Goal: Browse casually: Explore the website without a specific task or goal

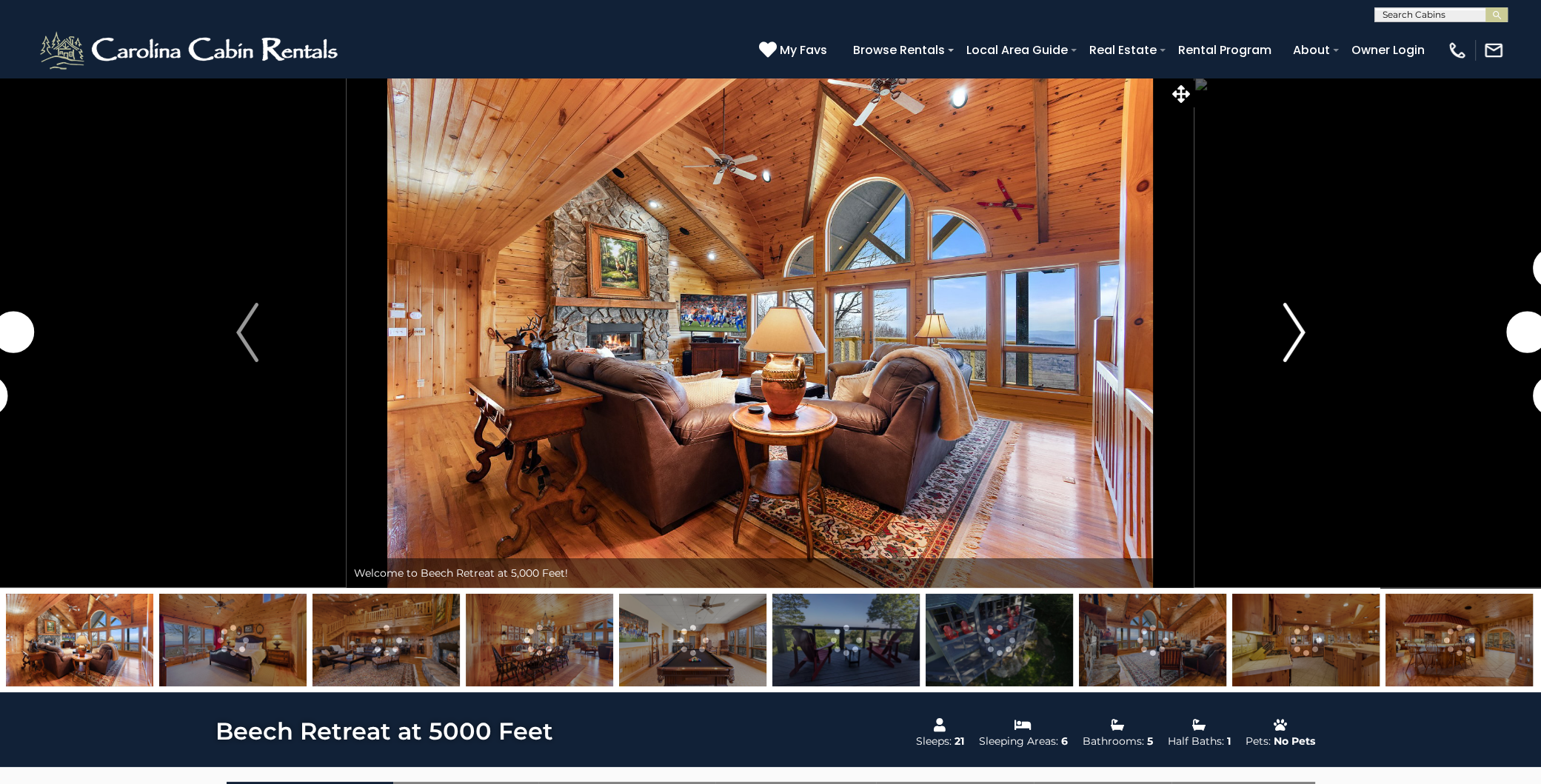
click at [1281, 328] on button "Next" at bounding box center [1293, 332] width 199 height 510
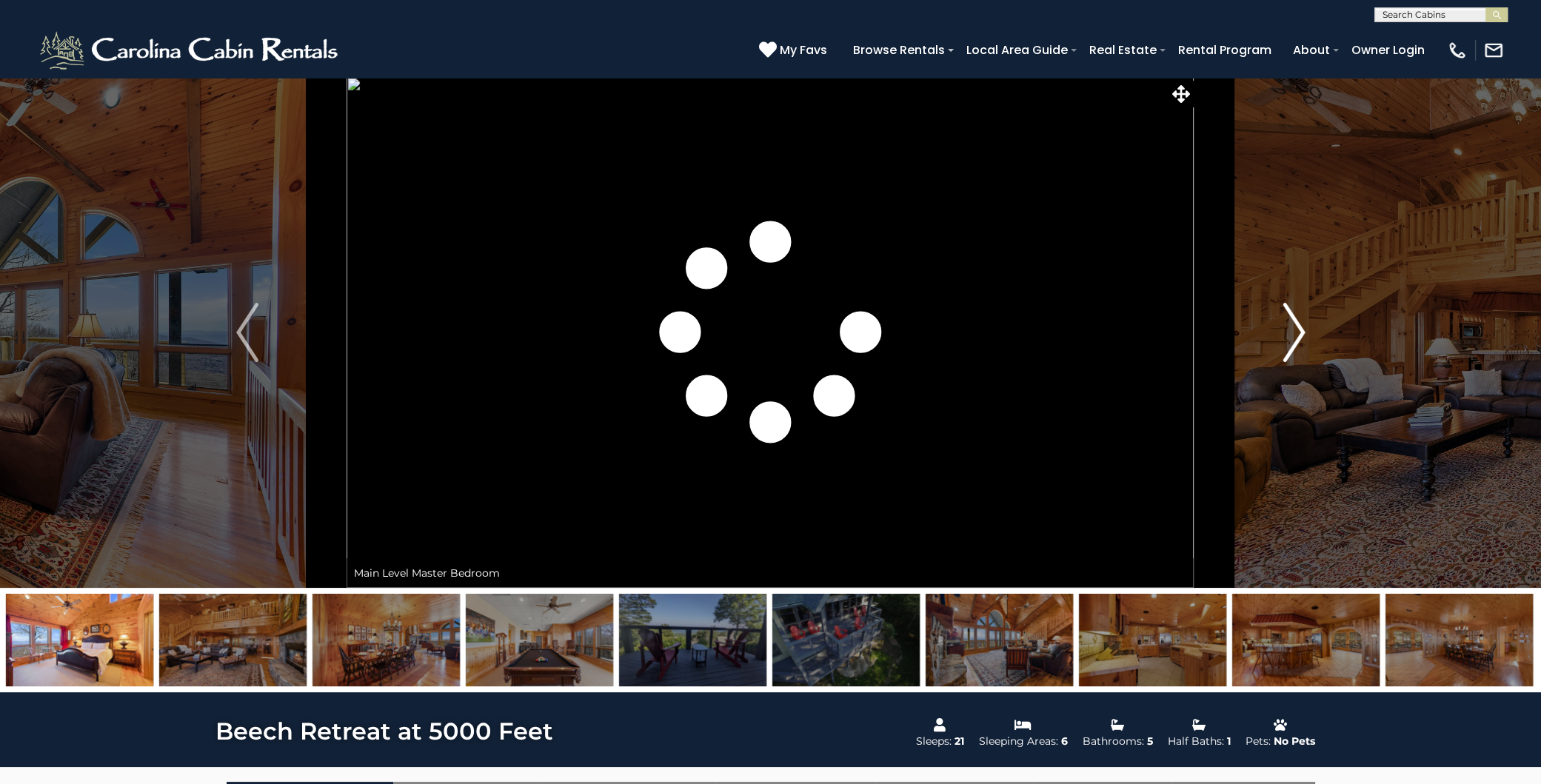
click at [1281, 326] on button "Next" at bounding box center [1293, 332] width 199 height 510
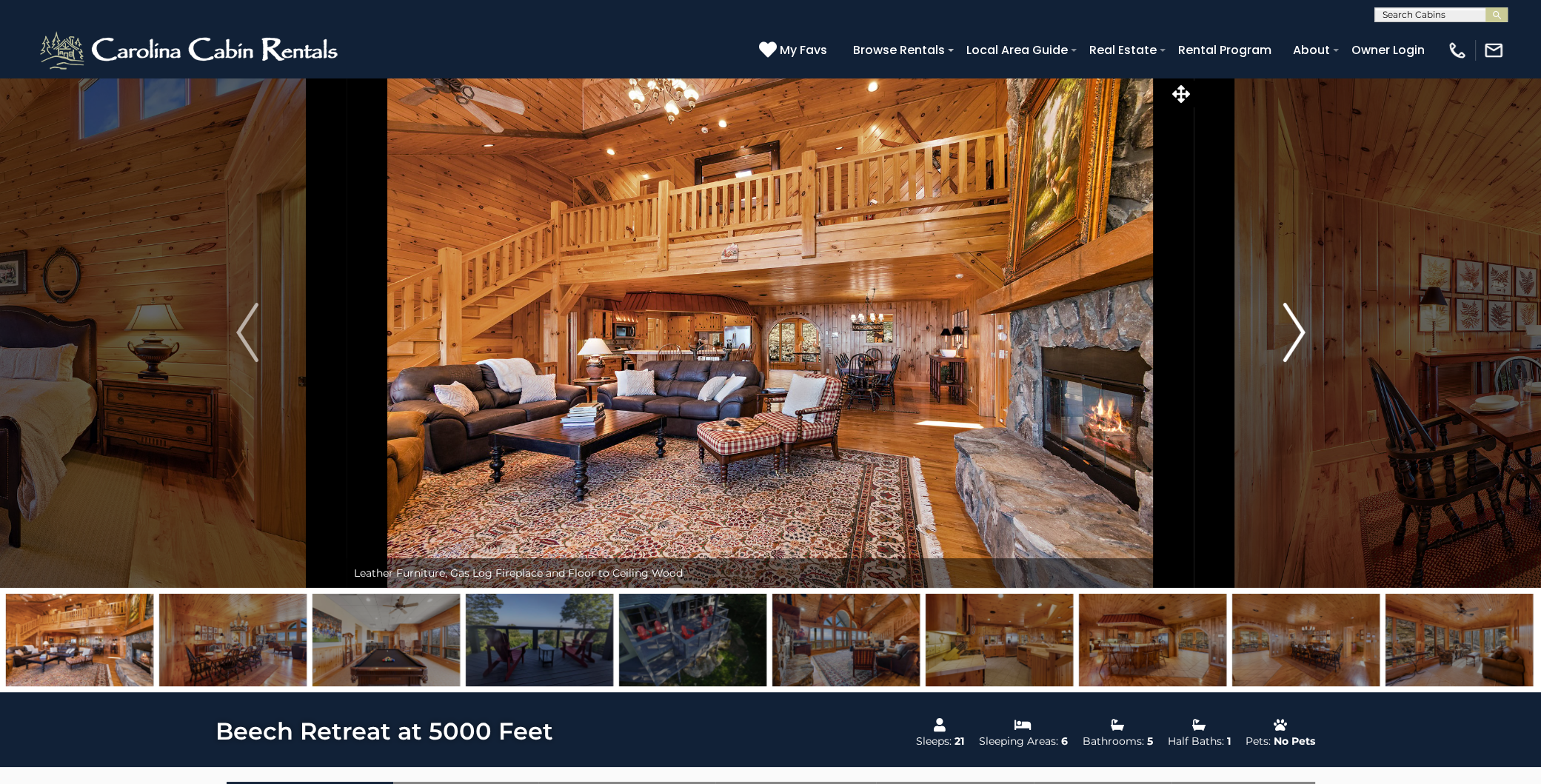
click at [1281, 326] on button "Next" at bounding box center [1293, 332] width 199 height 510
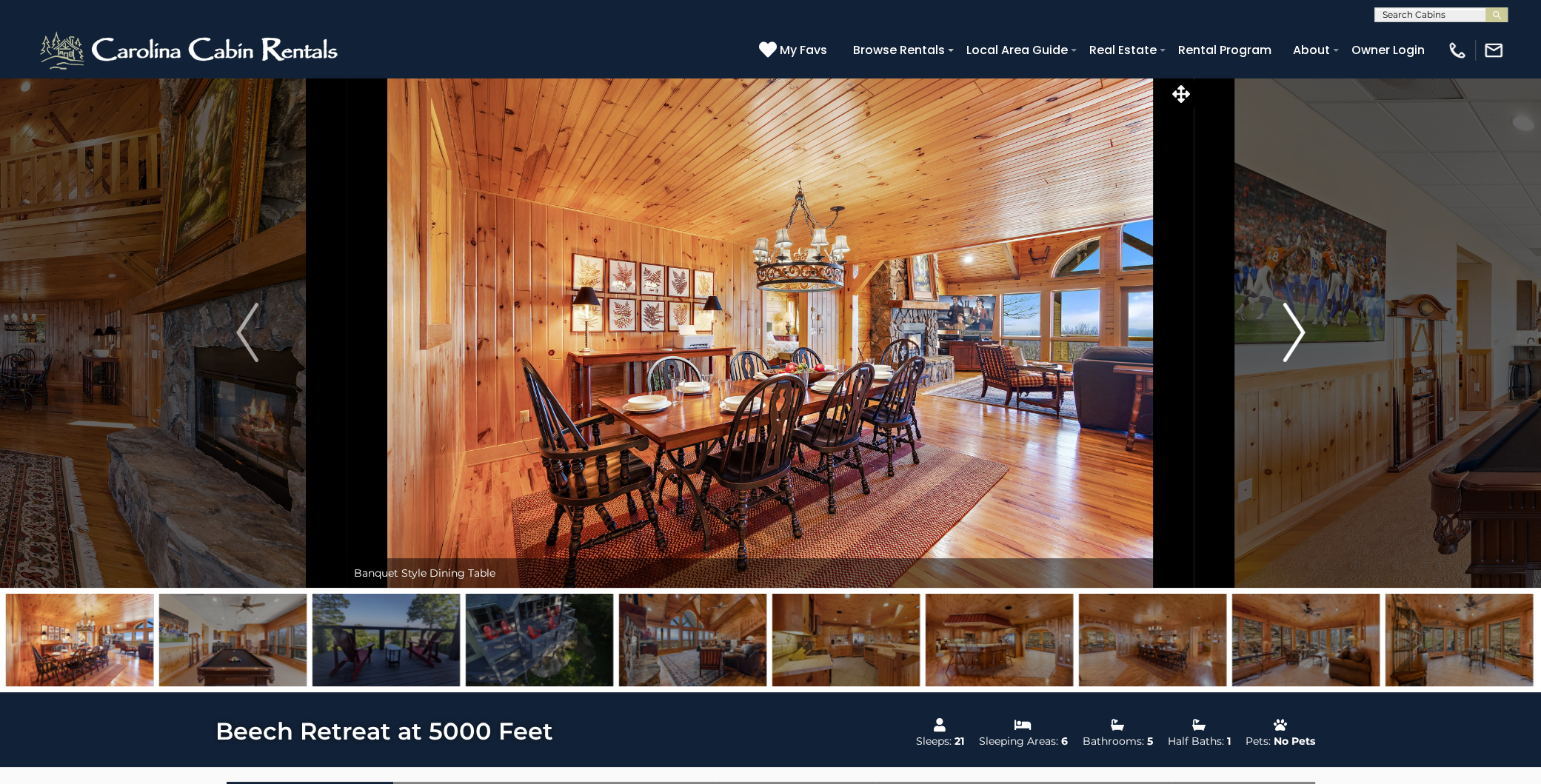
click at [1281, 326] on button "Next" at bounding box center [1293, 332] width 199 height 510
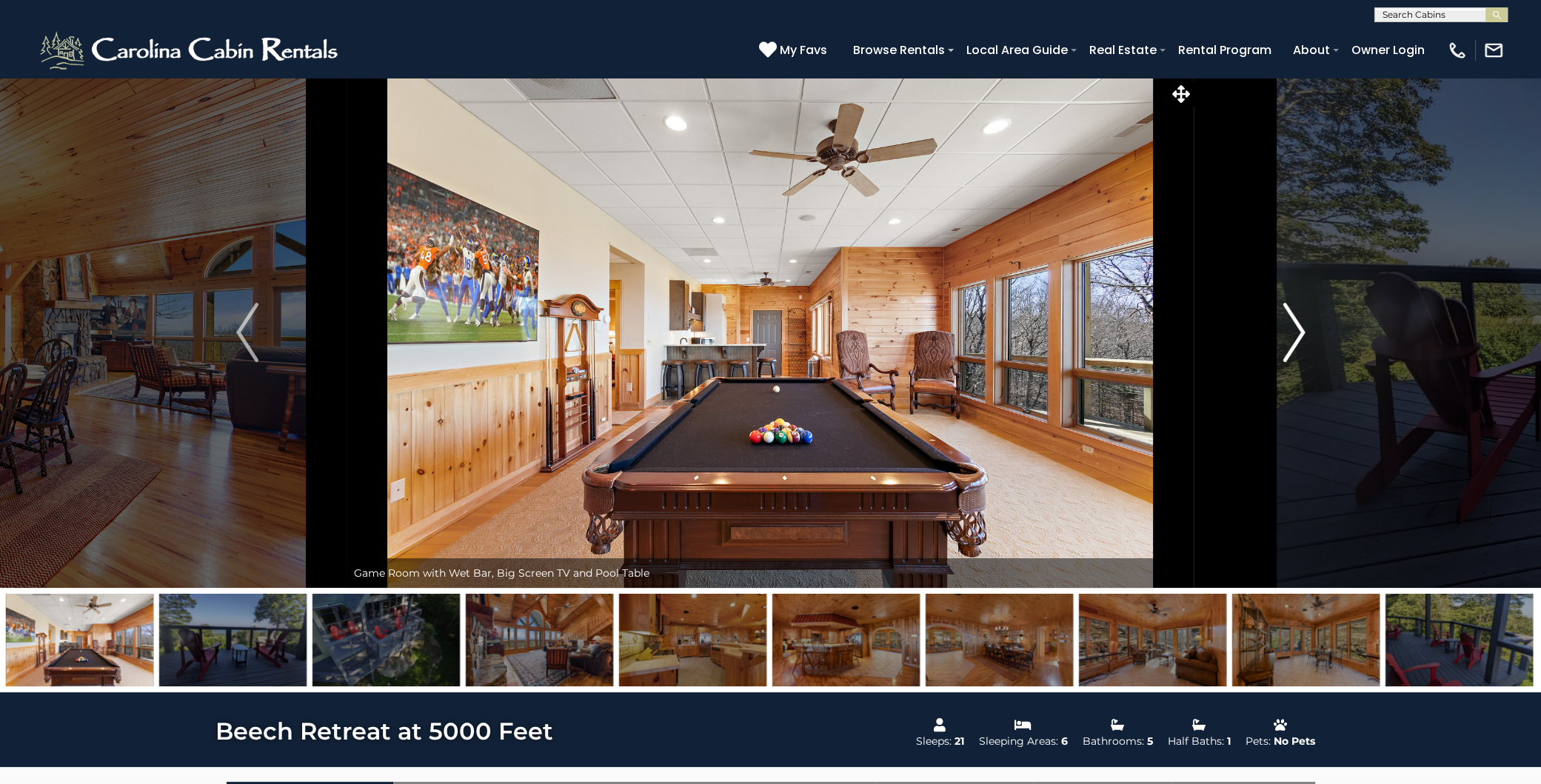
click at [1281, 326] on button "Next" at bounding box center [1293, 332] width 199 height 510
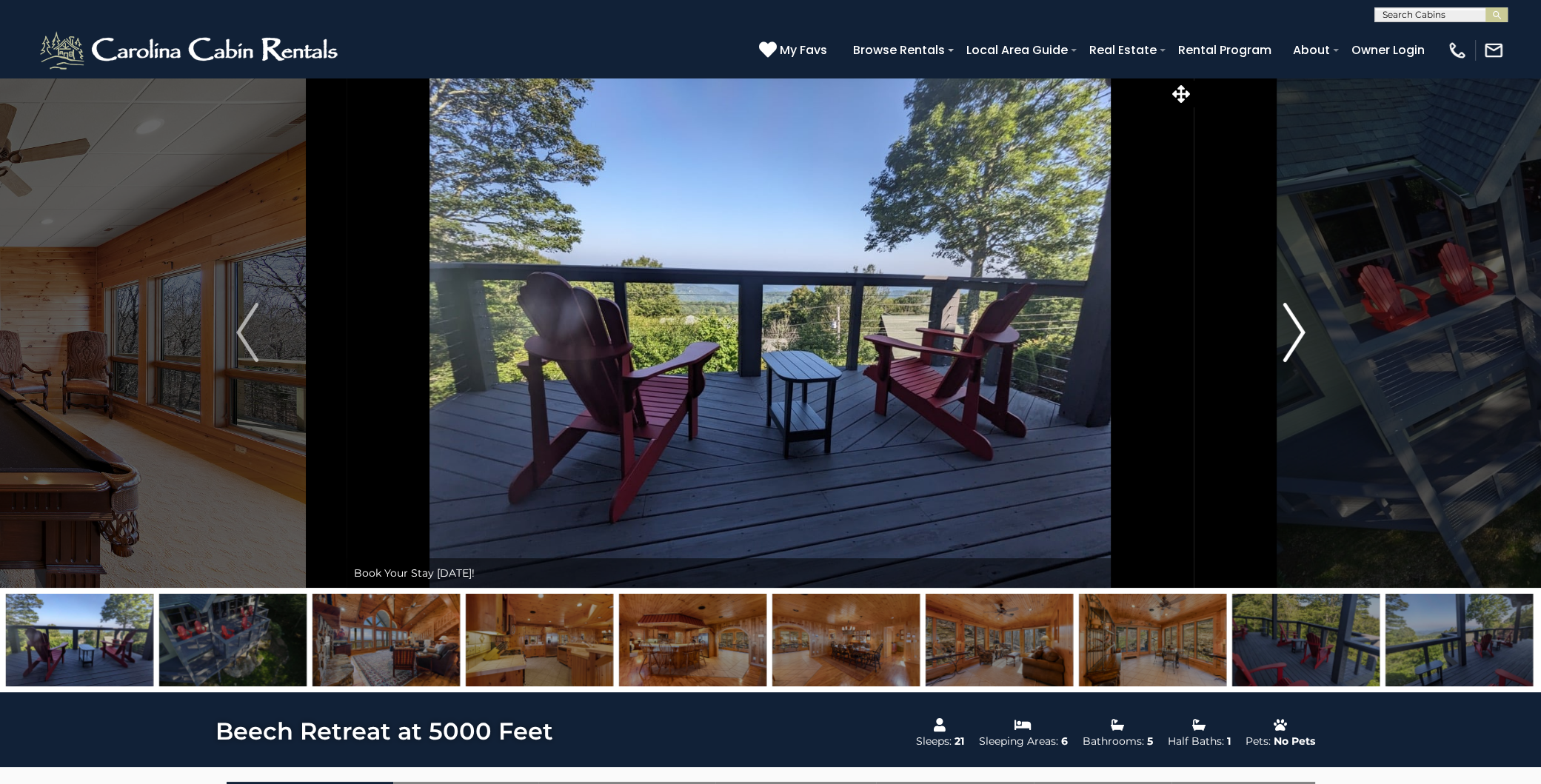
click at [1281, 326] on button "Next" at bounding box center [1293, 332] width 199 height 510
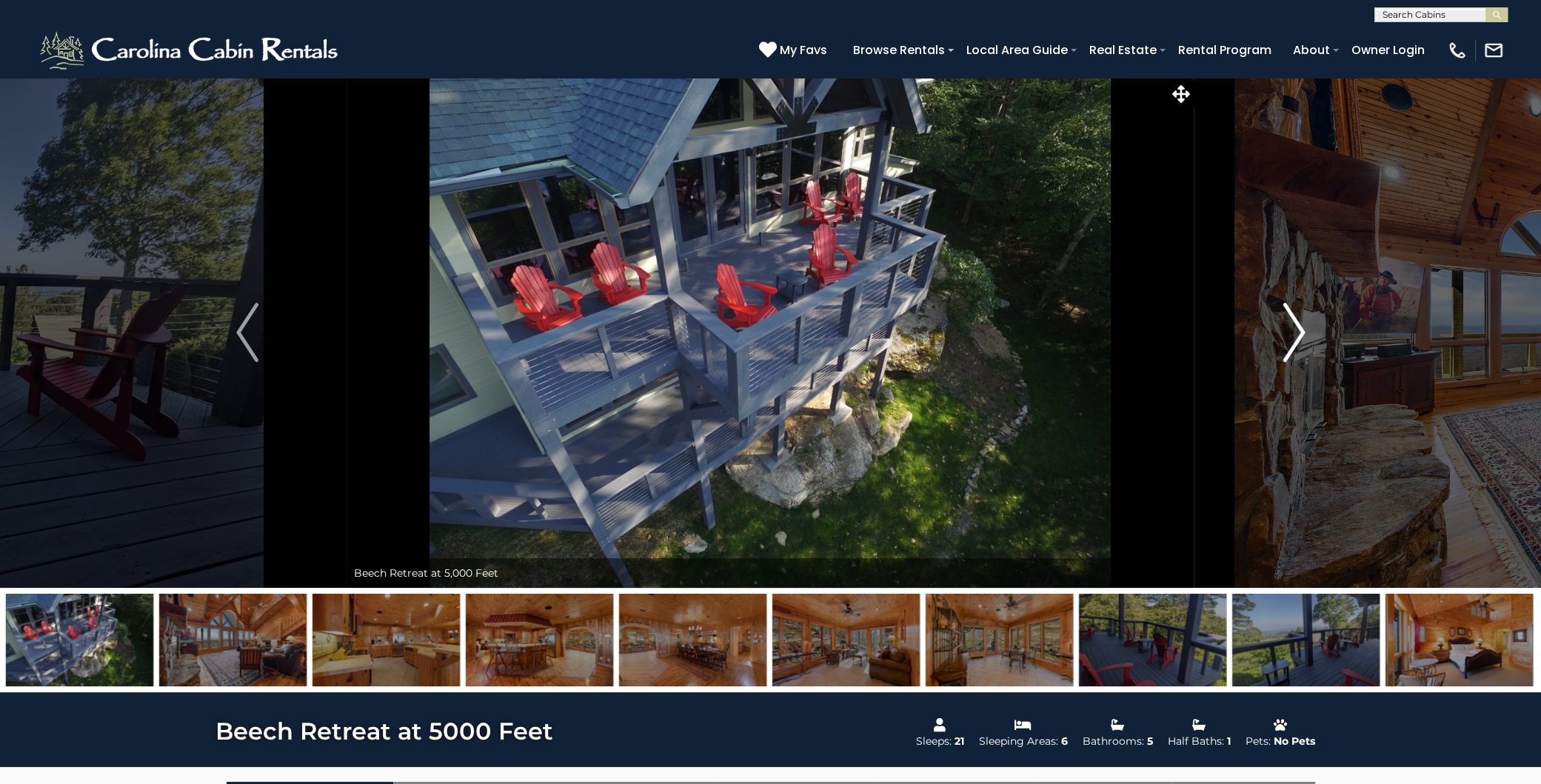
click at [1281, 326] on button "Next" at bounding box center [1293, 332] width 199 height 510
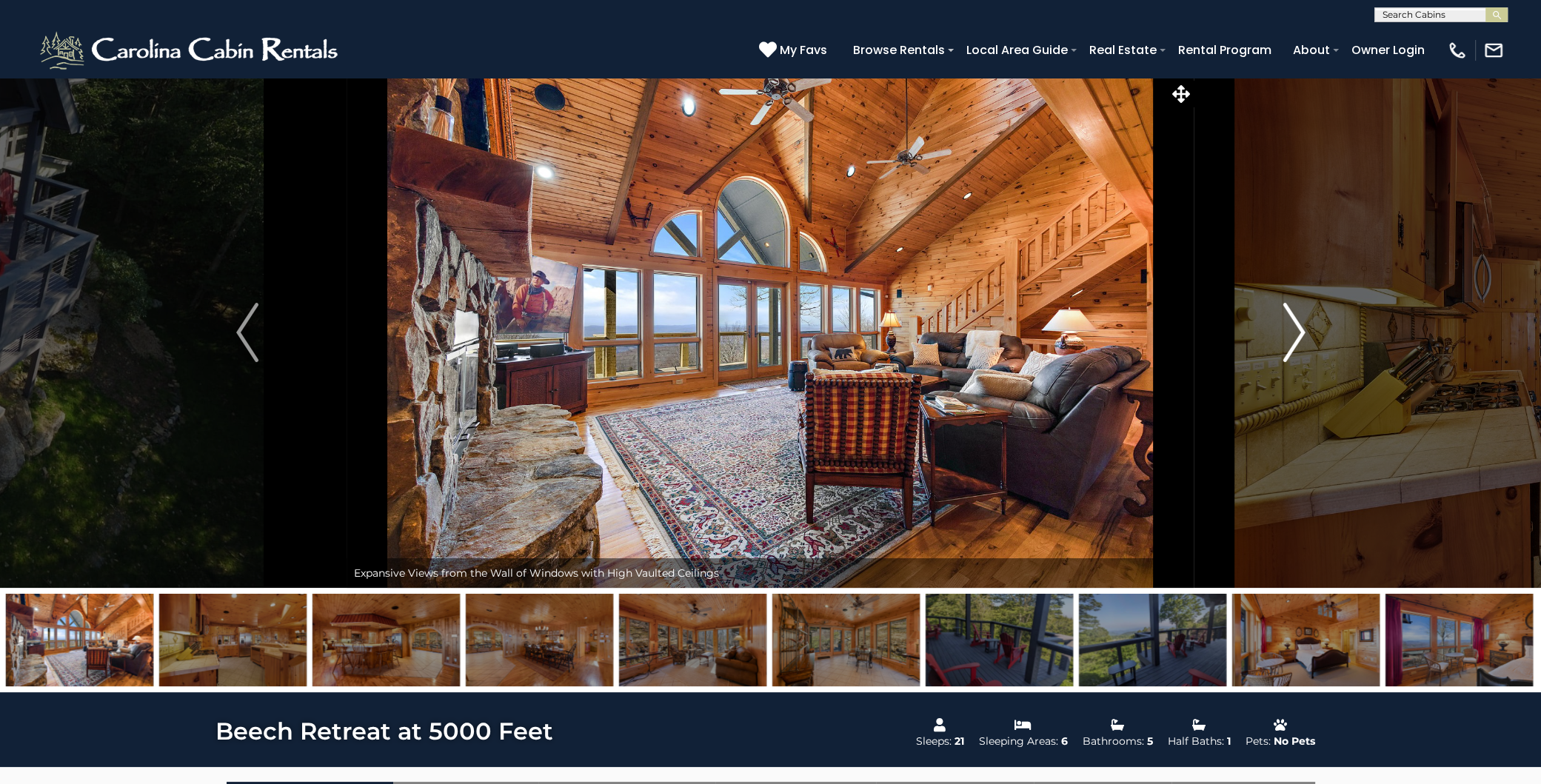
click at [1281, 326] on button "Next" at bounding box center [1293, 332] width 199 height 510
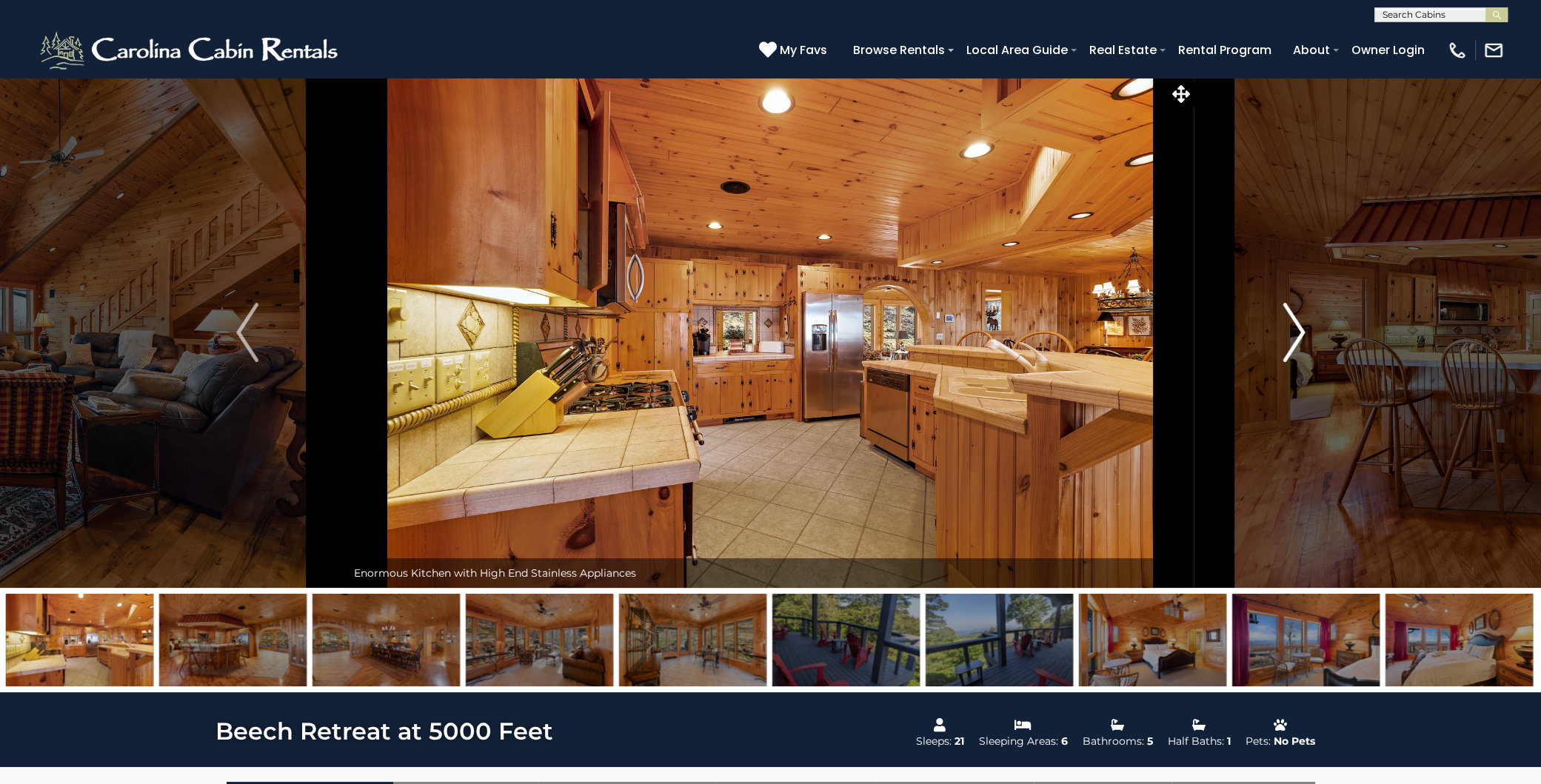
click at [1281, 326] on button "Next" at bounding box center [1293, 332] width 199 height 510
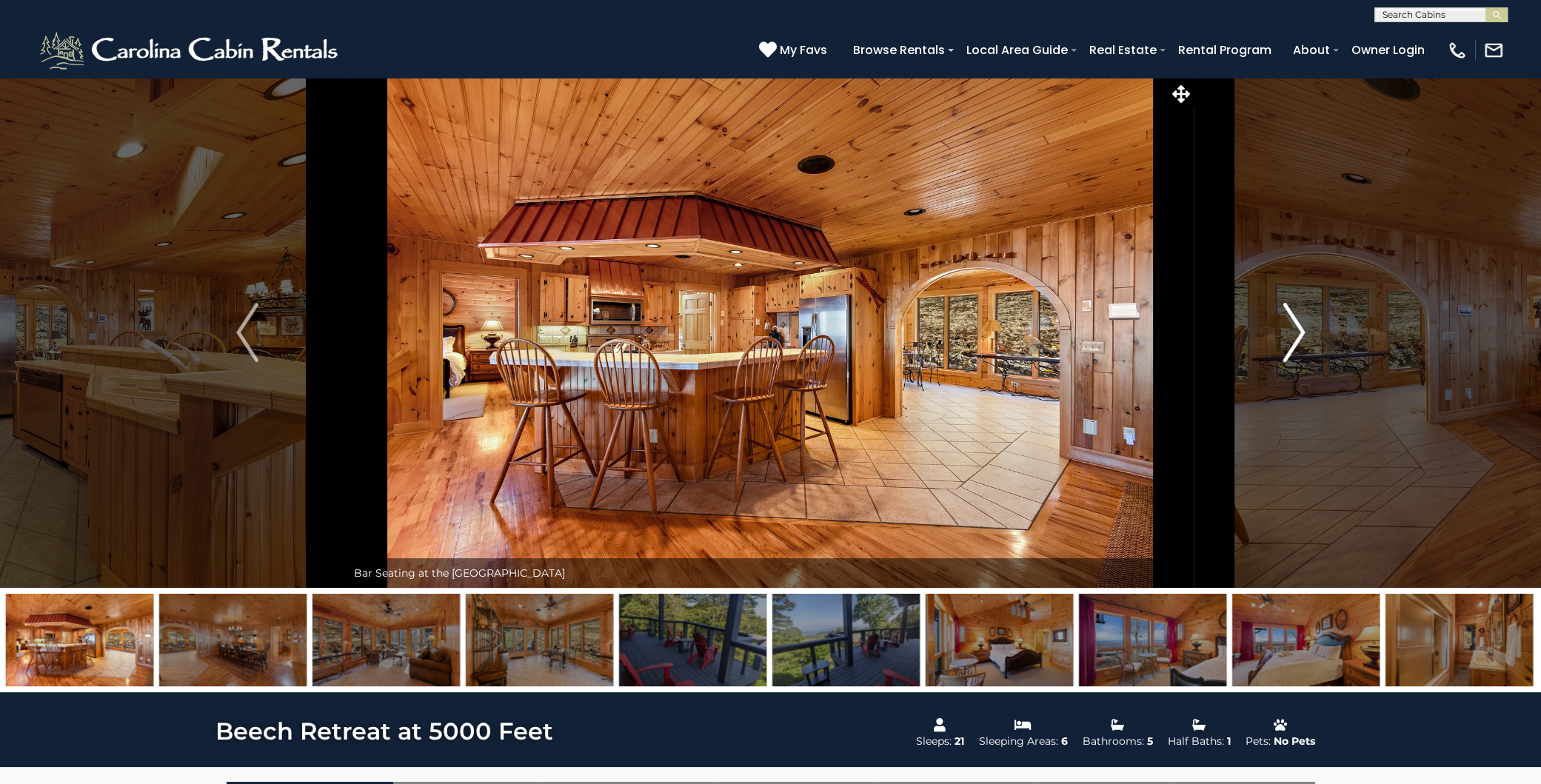
click at [1281, 326] on button "Next" at bounding box center [1293, 332] width 199 height 510
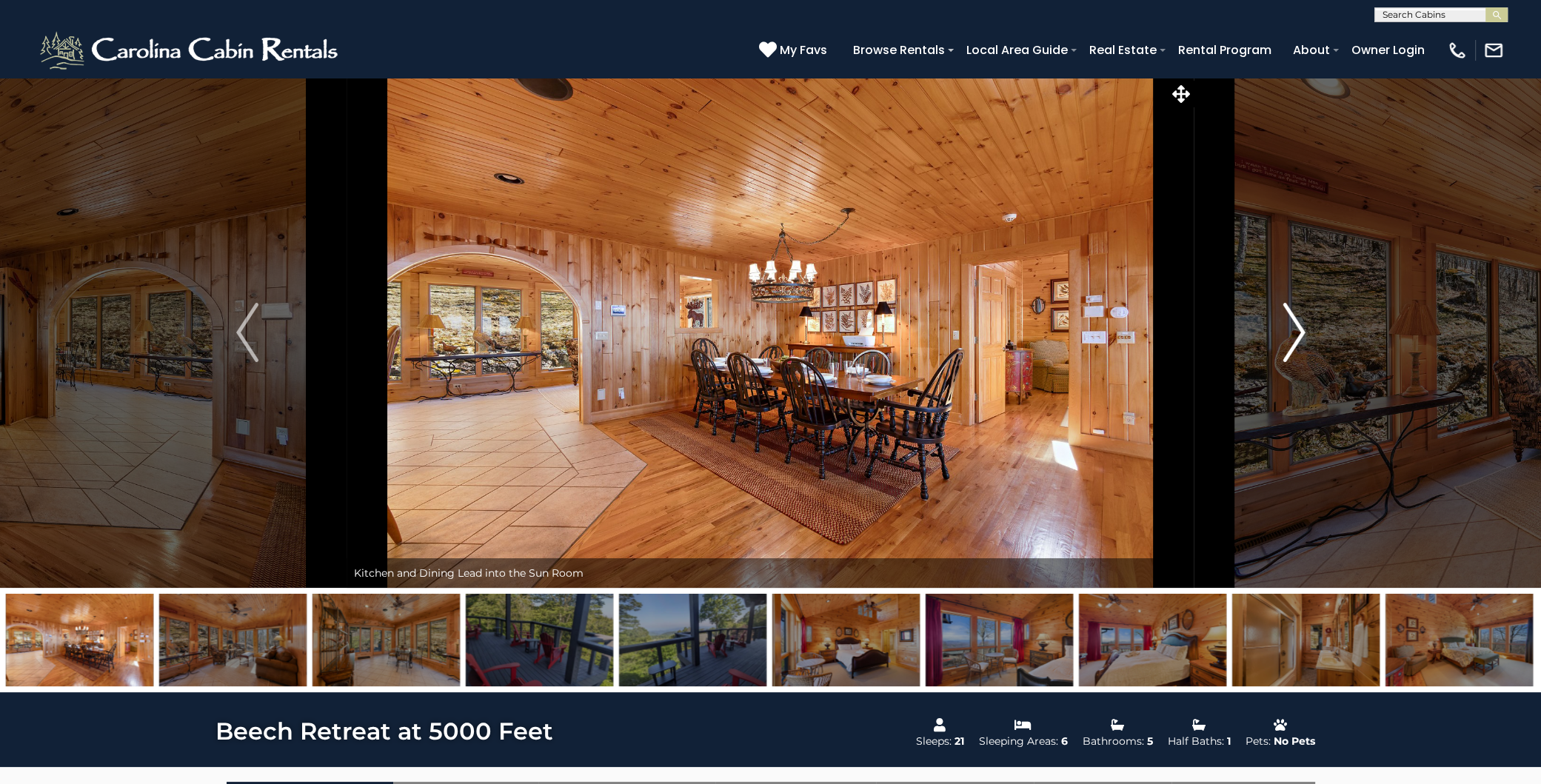
click at [1281, 326] on button "Next" at bounding box center [1293, 332] width 199 height 510
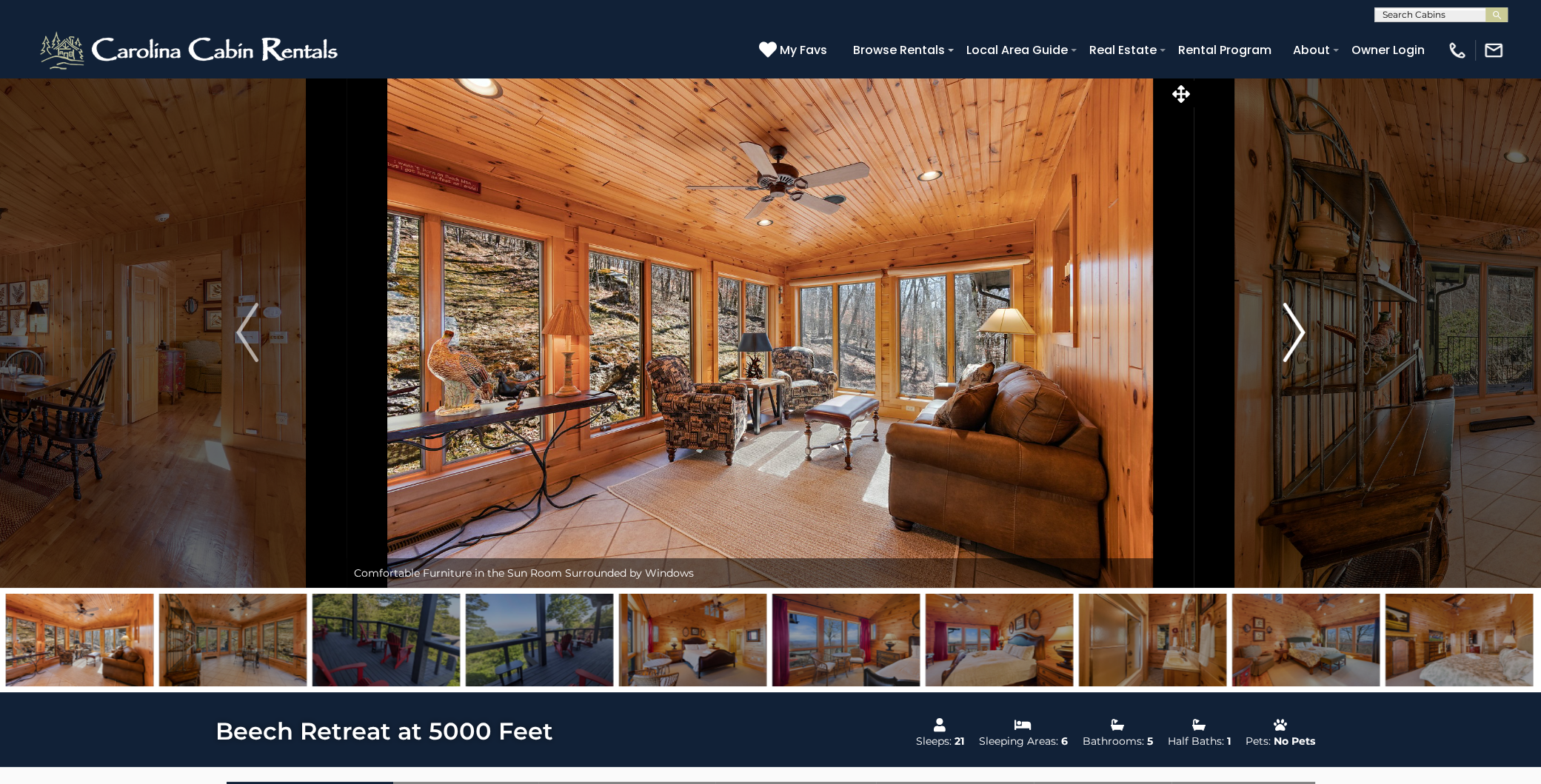
click at [1281, 326] on button "Next" at bounding box center [1293, 332] width 199 height 510
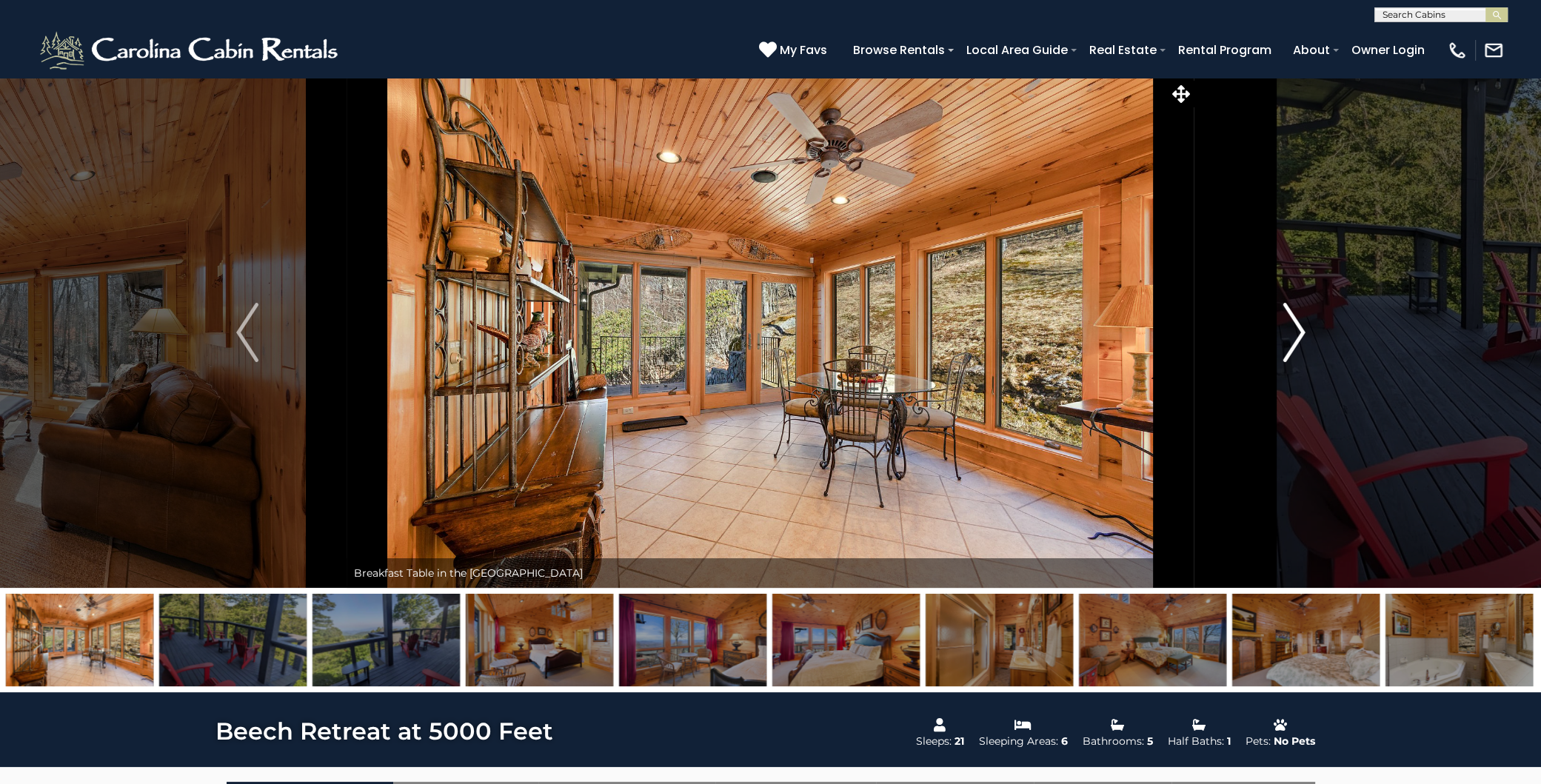
click at [1281, 326] on button "Next" at bounding box center [1293, 332] width 199 height 510
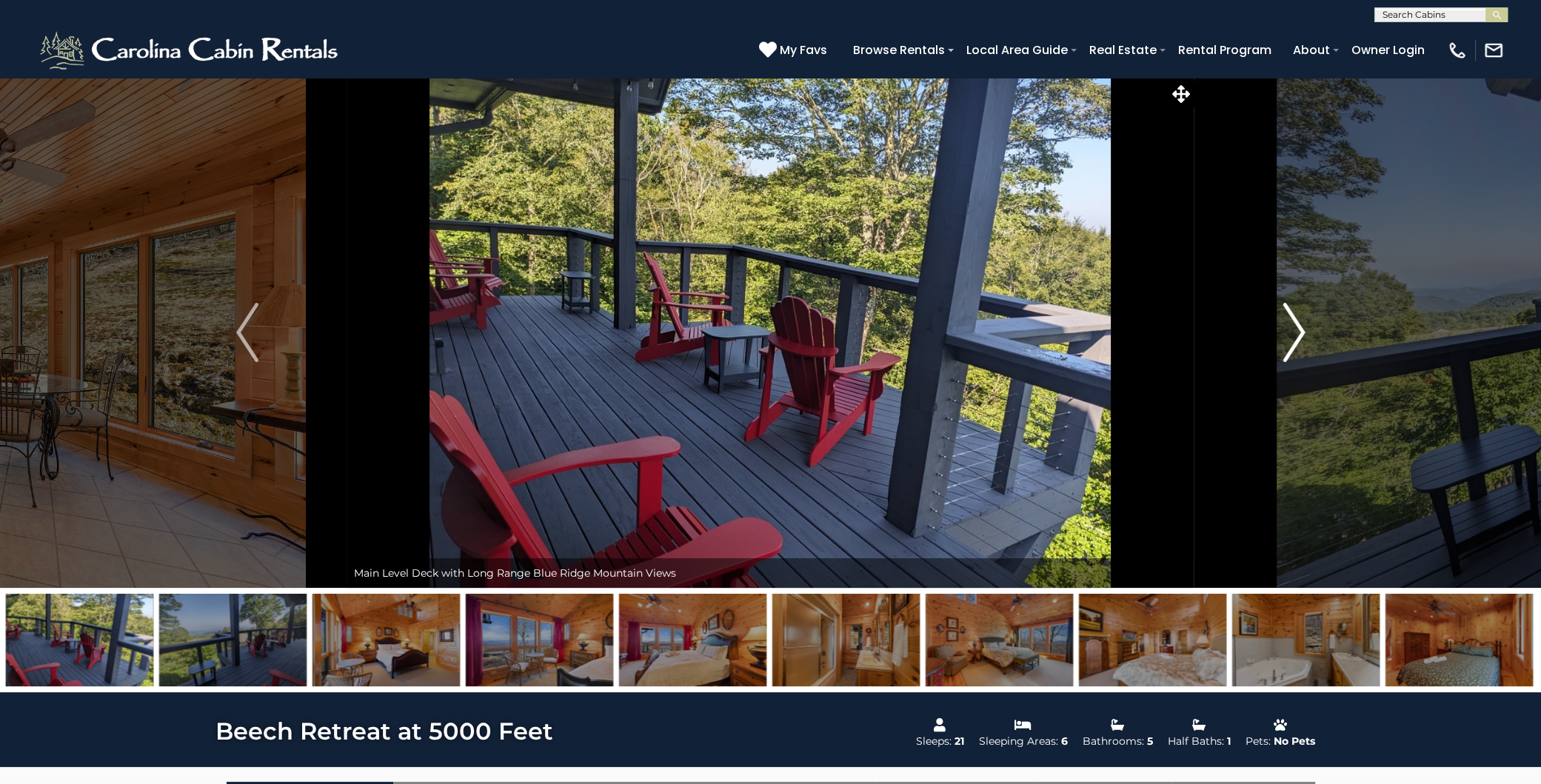
click at [1281, 326] on button "Next" at bounding box center [1293, 332] width 199 height 510
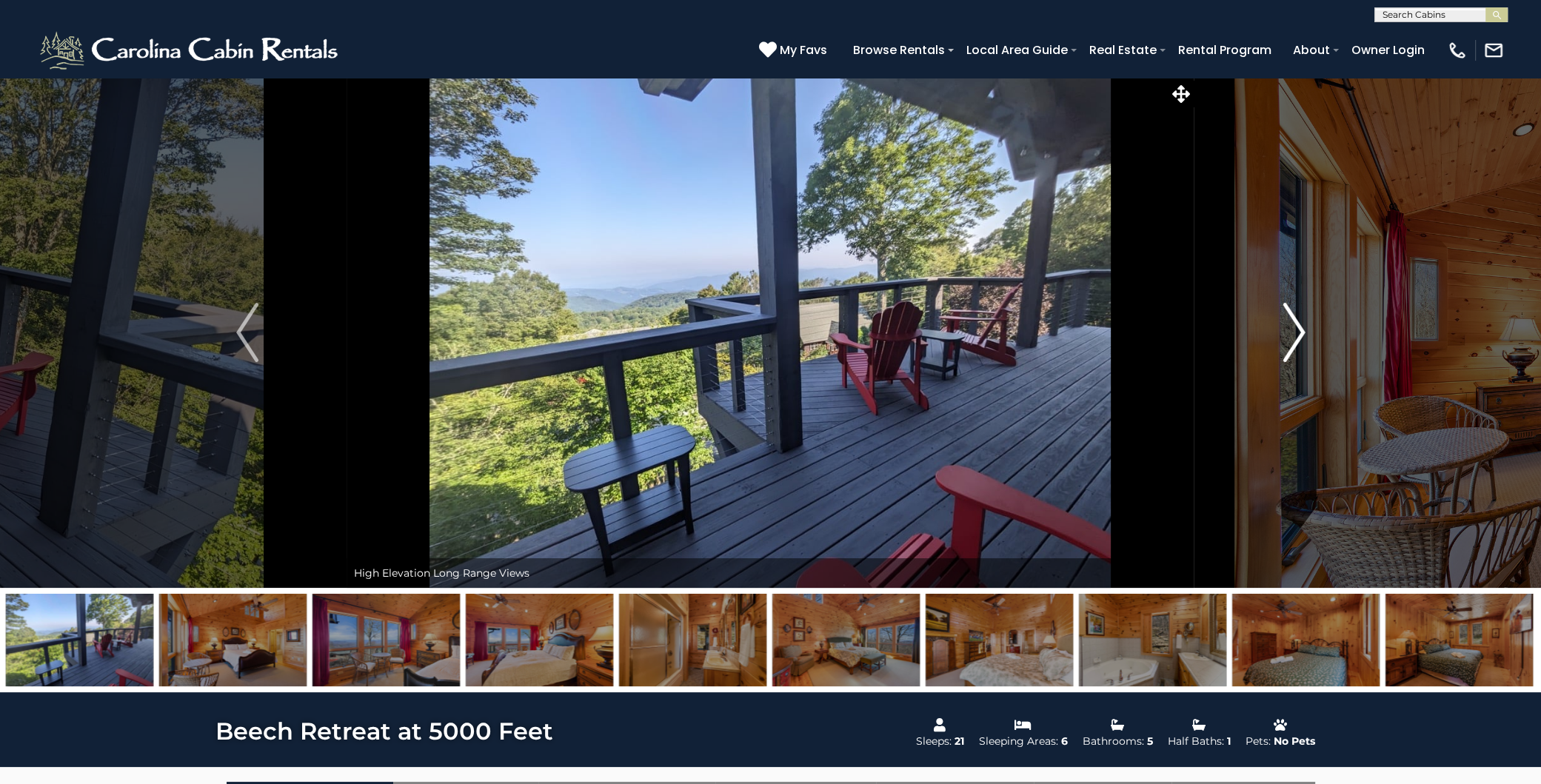
click at [1281, 326] on button "Next" at bounding box center [1293, 332] width 199 height 510
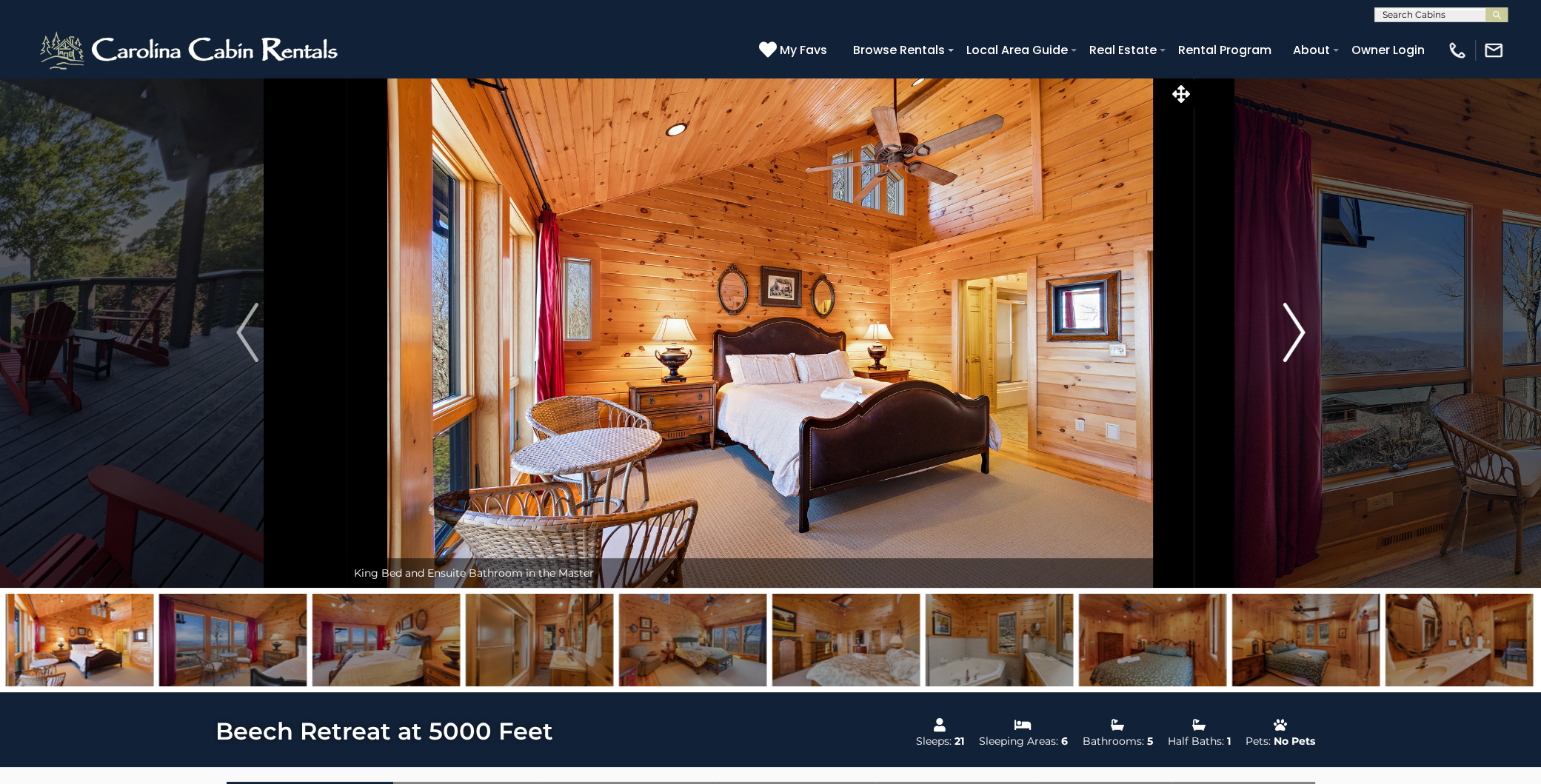
click at [1281, 326] on button "Next" at bounding box center [1293, 332] width 199 height 510
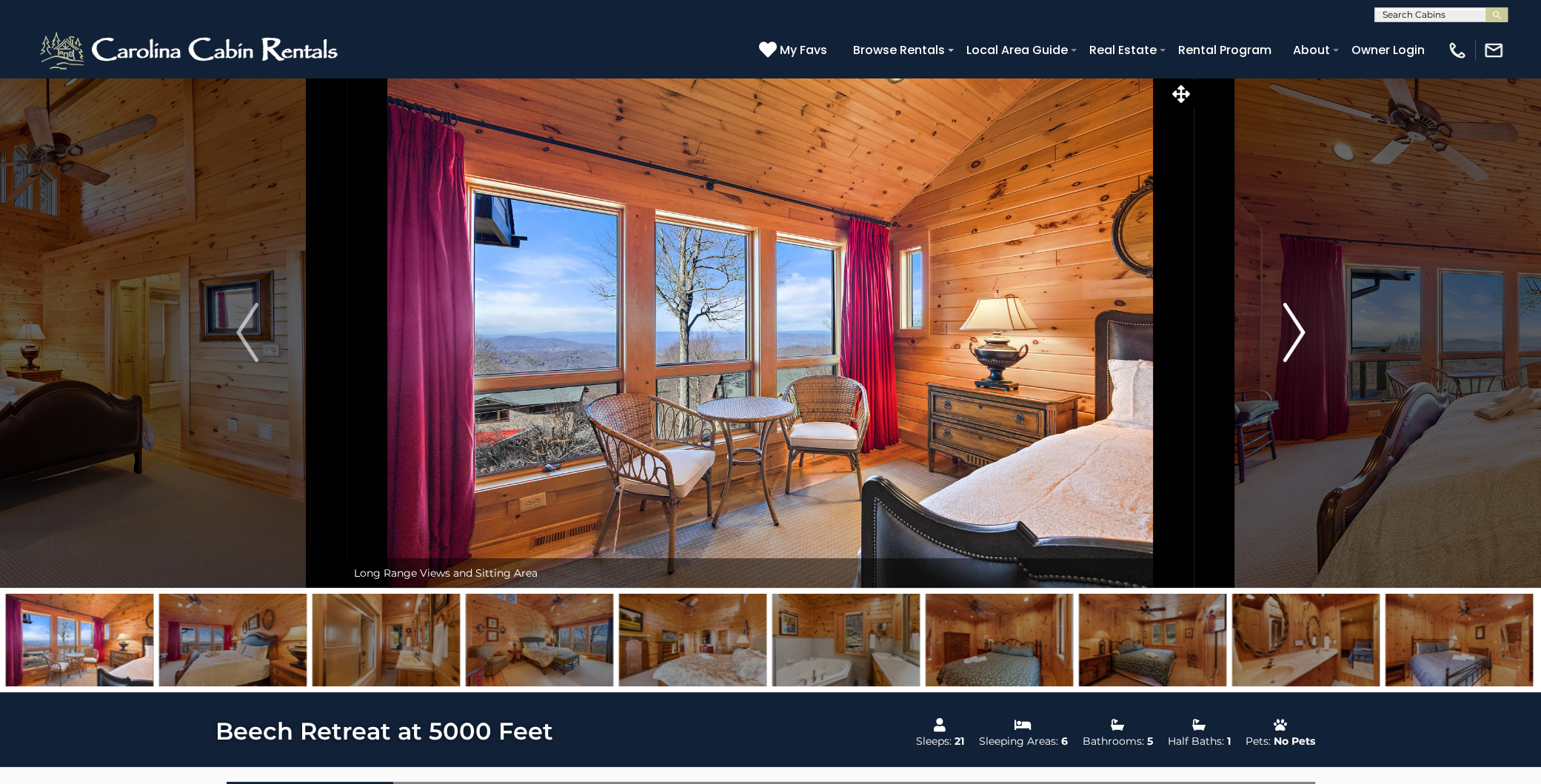
click at [1281, 326] on button "Next" at bounding box center [1293, 332] width 199 height 510
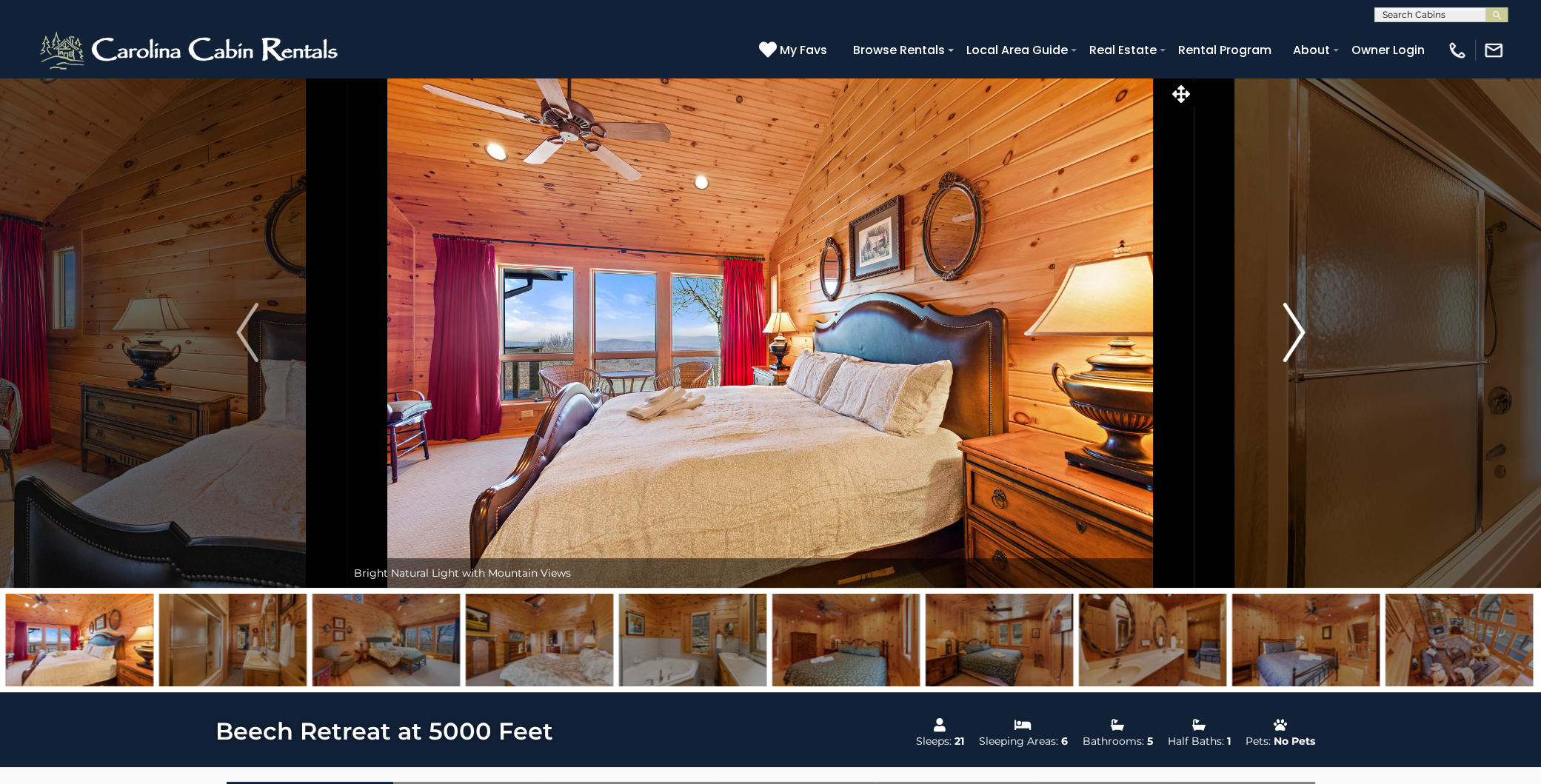
click at [1281, 326] on button "Next" at bounding box center [1293, 332] width 199 height 510
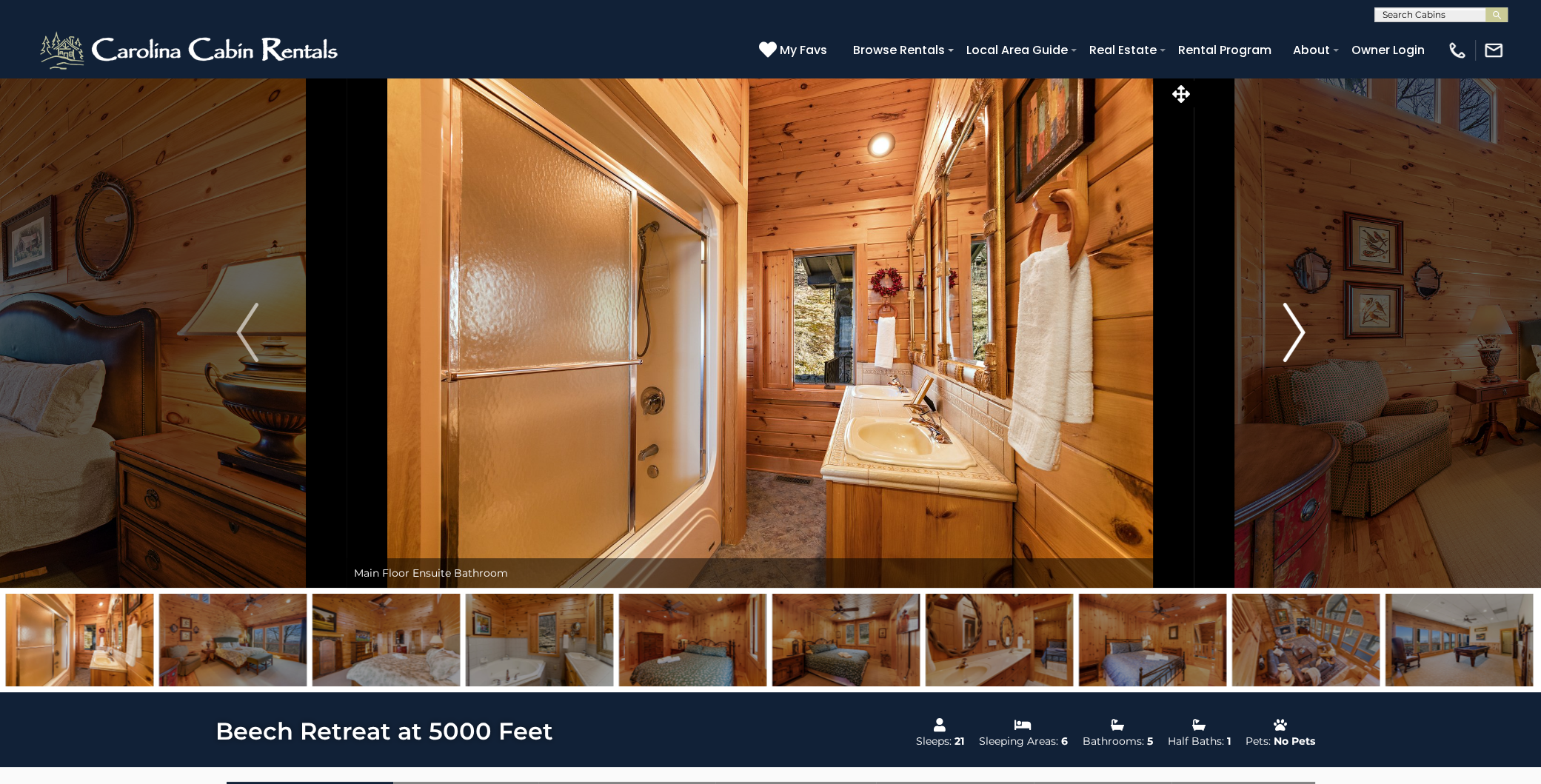
click at [1281, 326] on button "Next" at bounding box center [1293, 332] width 199 height 510
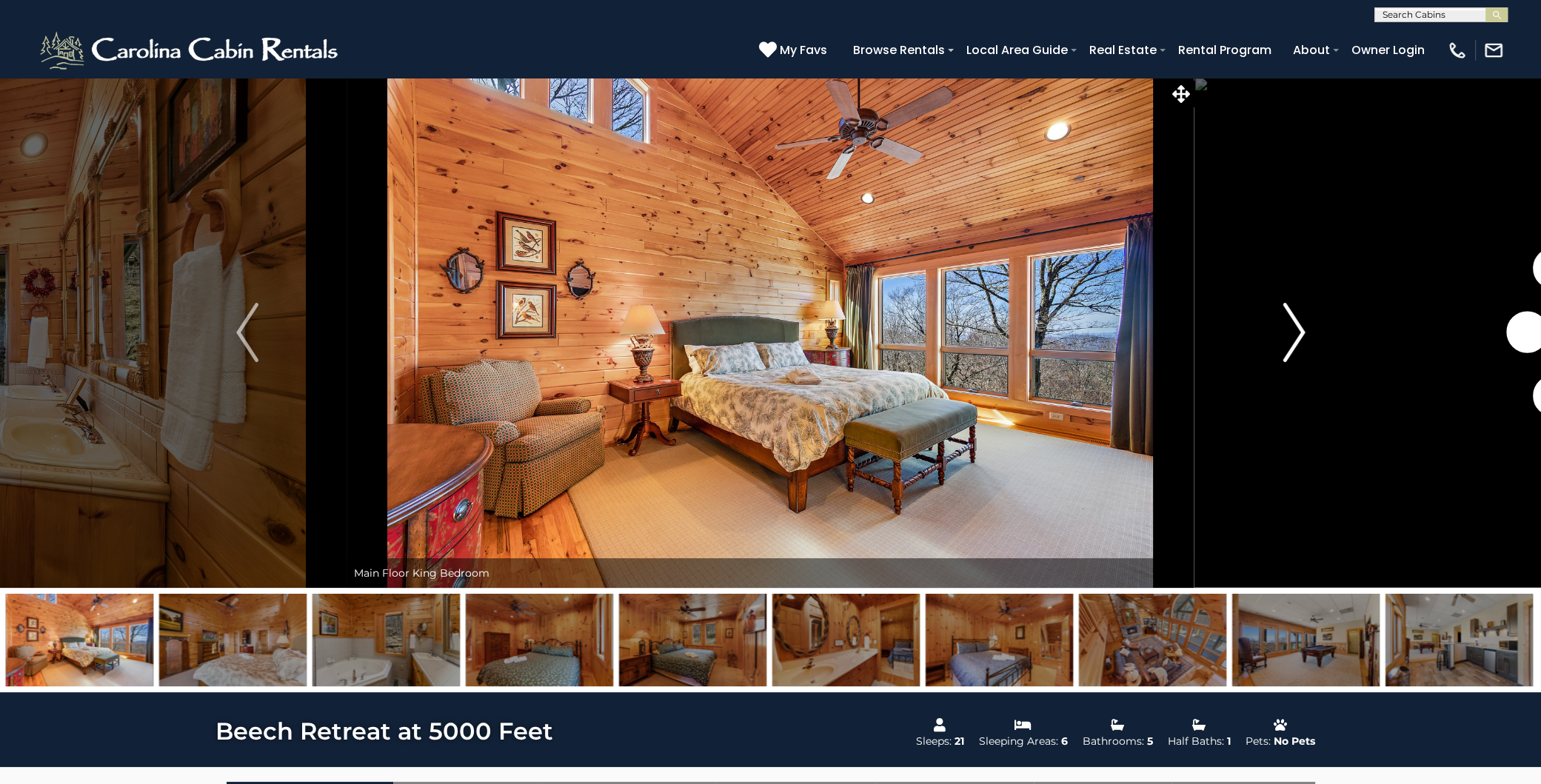
click at [1281, 326] on button "Next" at bounding box center [1293, 332] width 199 height 510
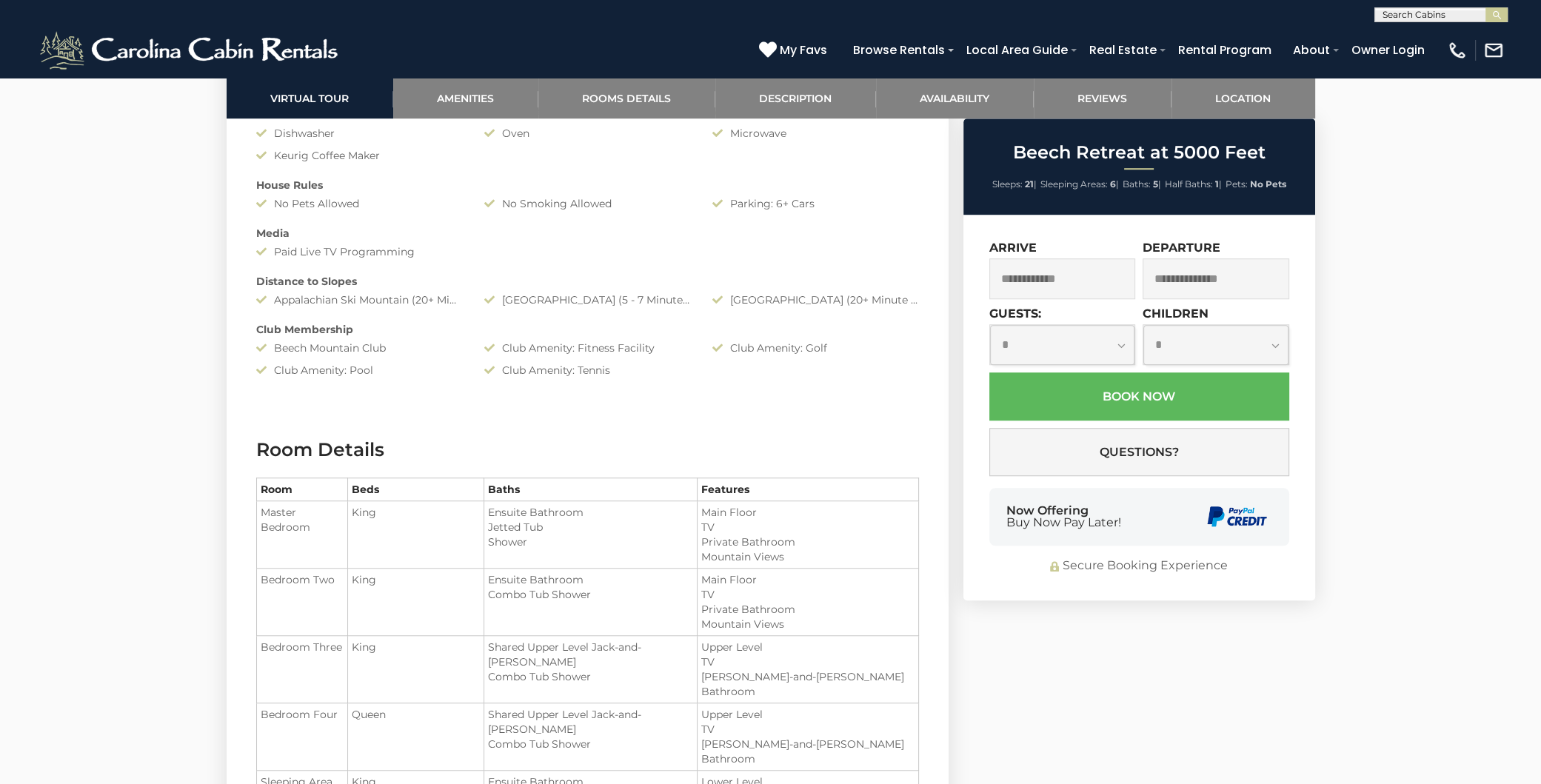
scroll to position [1569, 0]
